Goal: Task Accomplishment & Management: Manage account settings

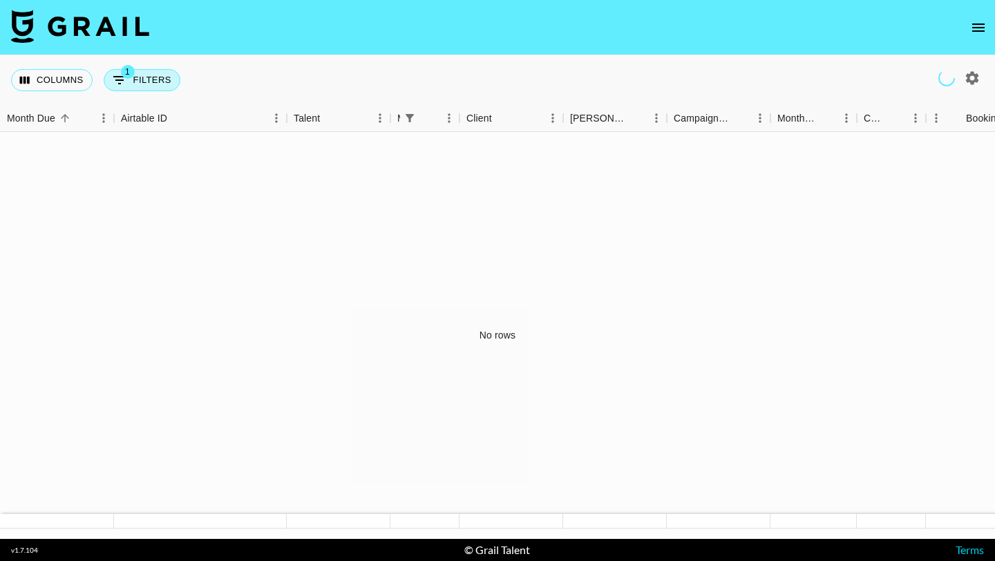
click at [167, 77] on button "1 Filters" at bounding box center [142, 80] width 77 height 22
select select "managerIds"
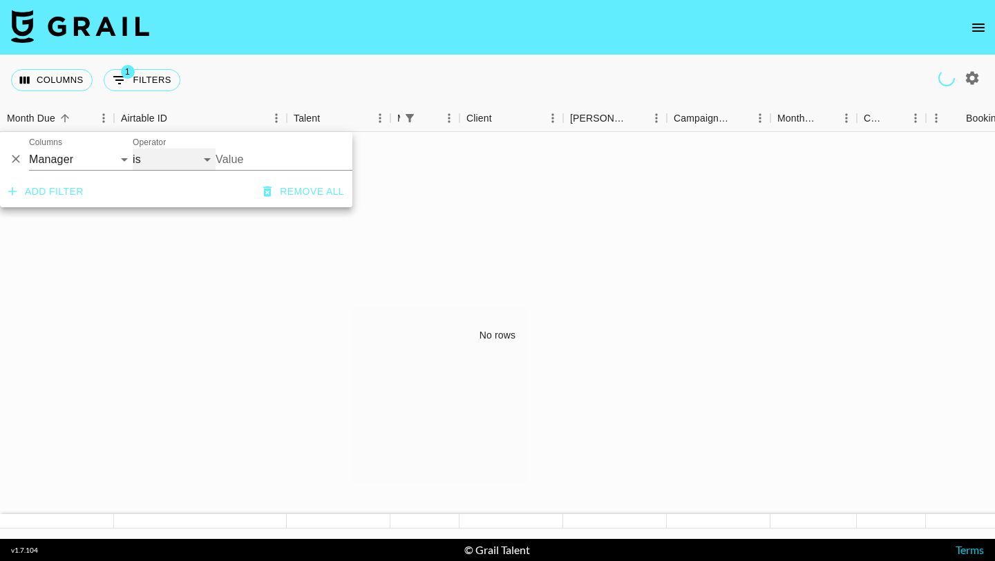
click at [165, 158] on select "is is not is any of is not any of" at bounding box center [174, 160] width 83 height 22
click at [258, 57] on div "Columns 1 Filters + Booking" at bounding box center [497, 80] width 995 height 50
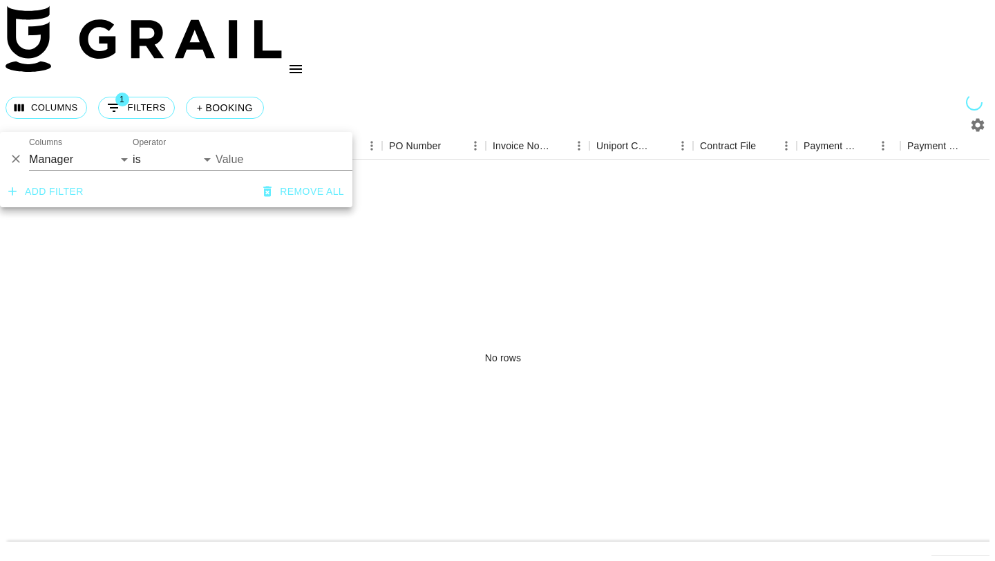
select select "managerIds"
click at [388, 133] on div "Talent" at bounding box center [396, 146] width 17 height 27
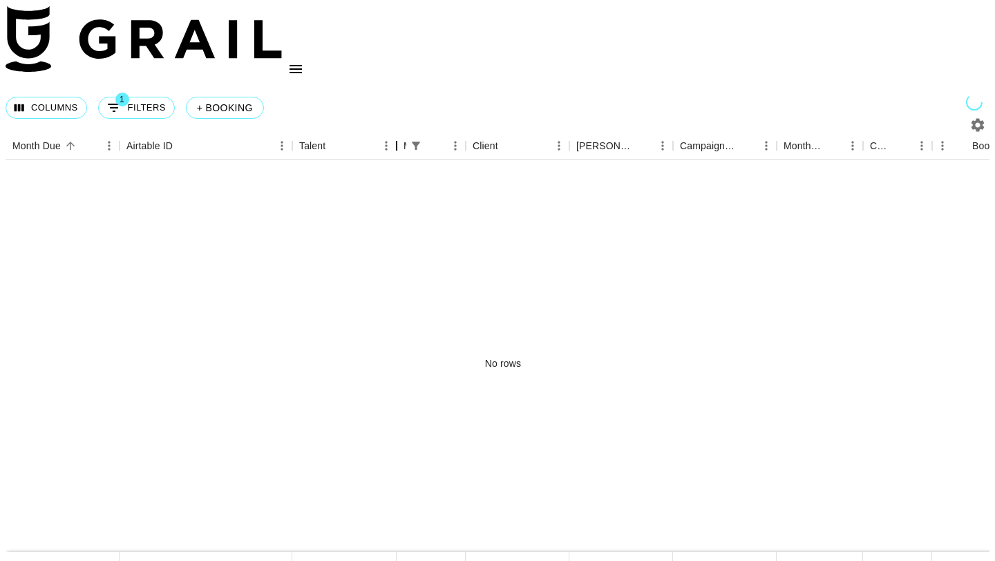
click at [388, 133] on div "Talent" at bounding box center [396, 146] width 17 height 27
click at [379, 139] on icon "Menu" at bounding box center [386, 146] width 14 height 14
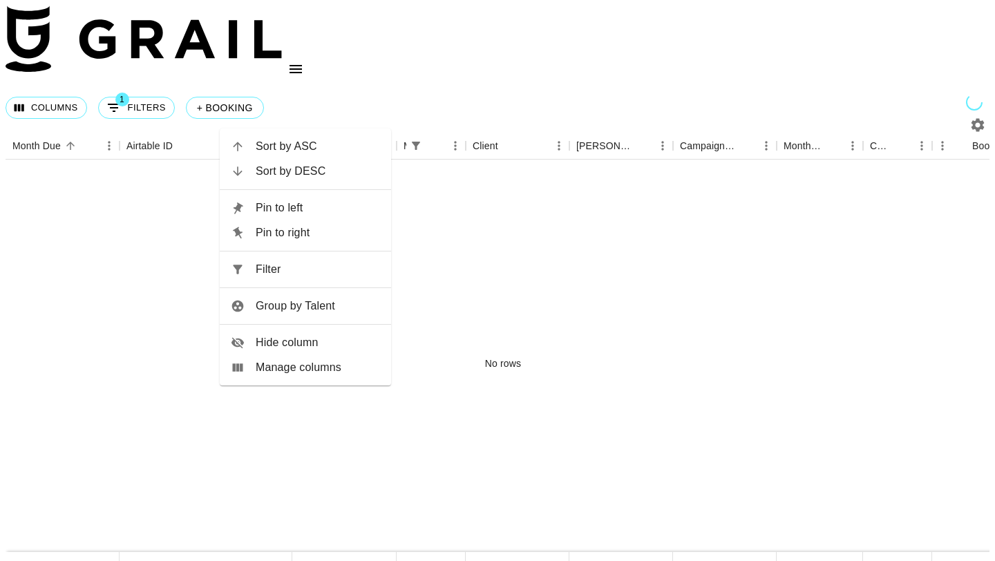
click at [345, 208] on span "Pin to left" at bounding box center [318, 208] width 124 height 17
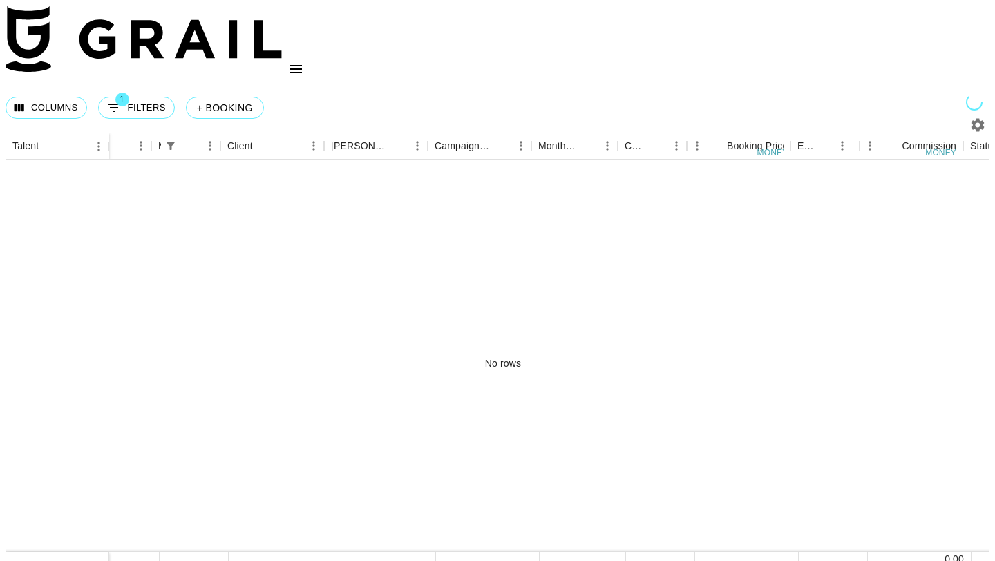
scroll to position [0, 194]
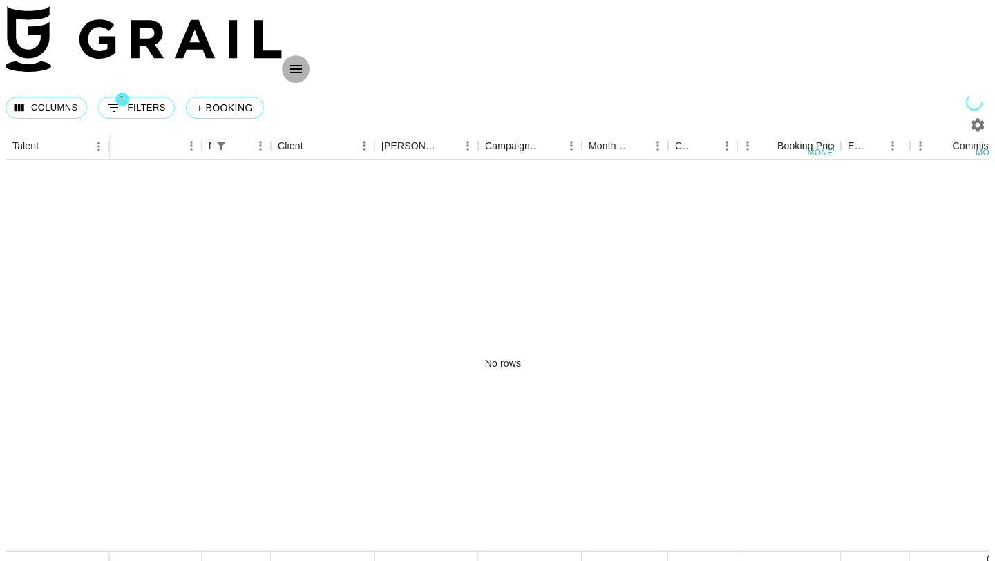
click at [310, 55] on button "open drawer" at bounding box center [296, 69] width 28 height 28
